Goal: Navigation & Orientation: Find specific page/section

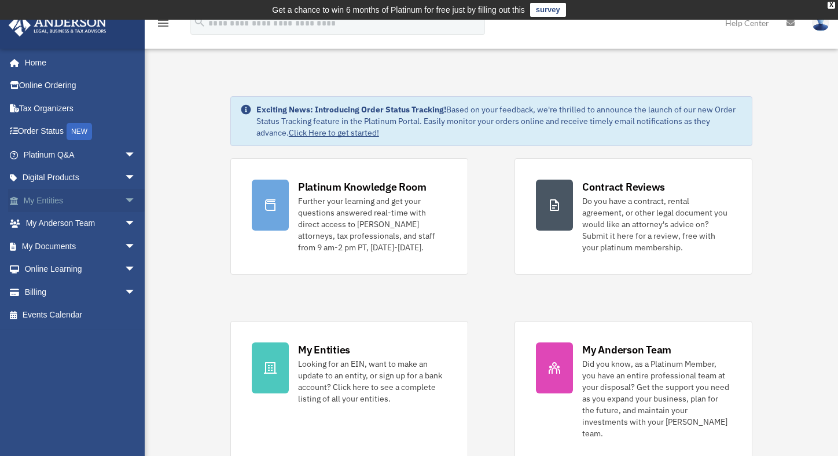
click at [42, 200] on link "My Entities arrow_drop_down" at bounding box center [80, 200] width 145 height 23
click at [91, 201] on link "My Entities arrow_drop_down" at bounding box center [80, 200] width 145 height 23
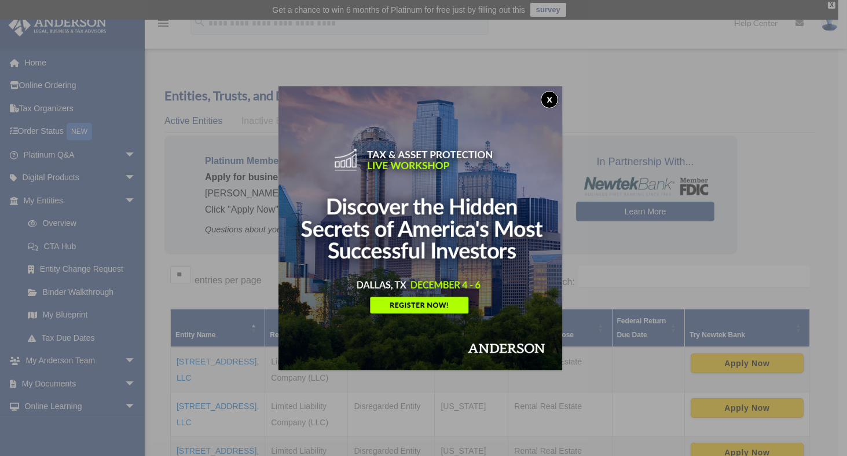
click at [64, 317] on div "x" at bounding box center [423, 228] width 847 height 456
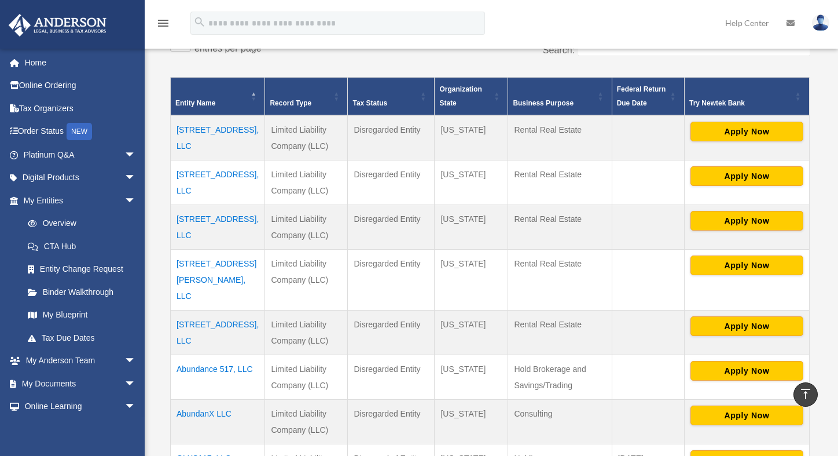
scroll to position [174, 0]
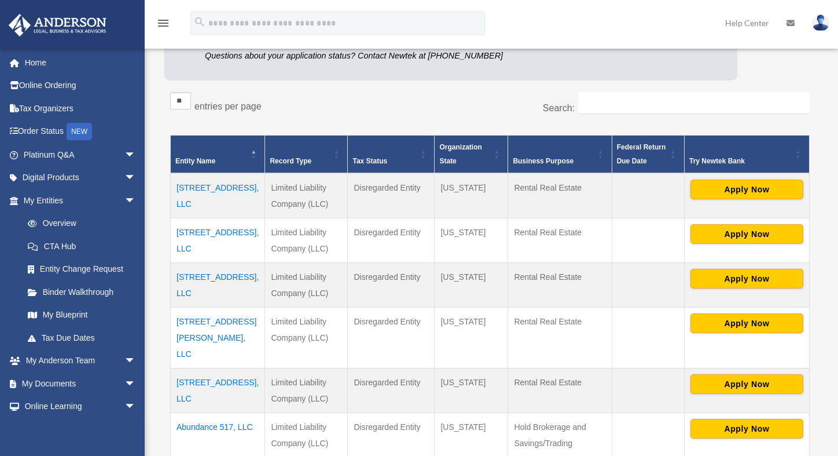
click at [611, 51] on div "Platinum Member Exclusive: Apply for business bank accounts faster and easier b…" at bounding box center [450, 21] width 573 height 119
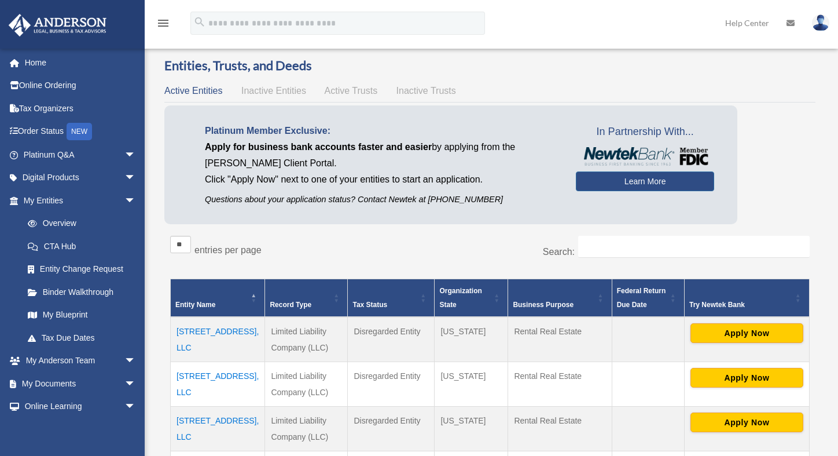
scroll to position [0, 0]
